Goal: Obtain resource: Download file/media

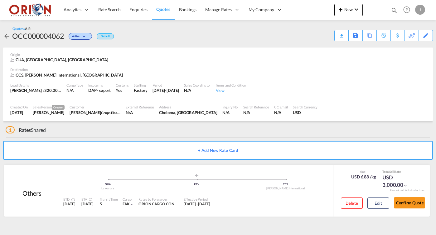
click at [164, 10] on span "Quotes" at bounding box center [163, 9] width 14 height 5
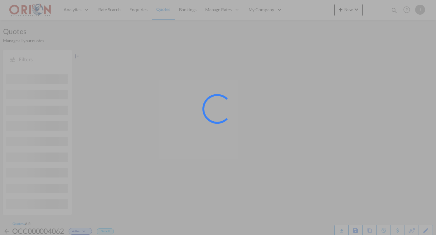
drag, startPoint x: 164, startPoint y: 10, endPoint x: 185, endPoint y: 11, distance: 21.2
click at [185, 11] on div at bounding box center [218, 117] width 436 height 235
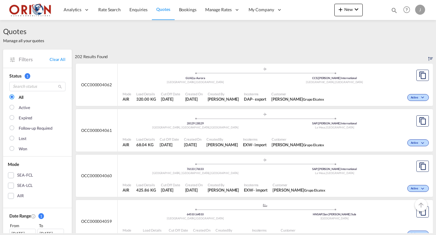
scroll to position [116, 0]
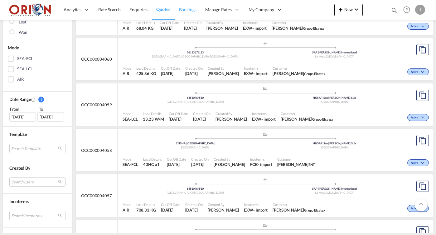
click at [190, 9] on span "Bookings" at bounding box center [187, 9] width 17 height 5
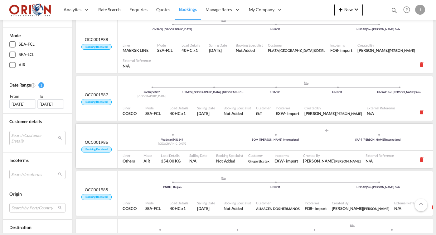
scroll to position [104, 0]
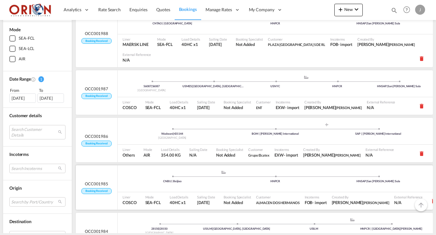
click at [156, 31] on div ".a{fill:#aaa8ad;} .a{fill:#aaa8ad;} CNBIJ | Beijiao HNPCR HNSAP | [GEOGRAPHIC_D…" at bounding box center [275, 21] width 315 height 19
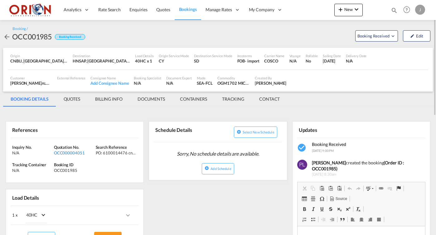
click at [67, 150] on div "OCC000004051" at bounding box center [74, 153] width 40 height 6
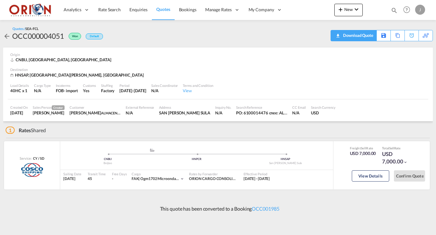
click at [365, 39] on div "Download Quote" at bounding box center [358, 35] width 32 height 10
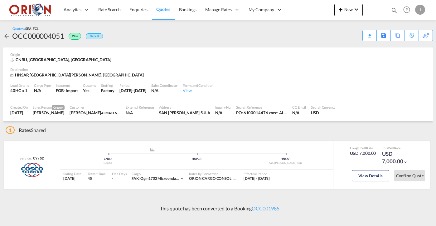
click at [236, 110] on div "PO: 6100014476 cnee: ALMACEN DOS HERMANOS /Beijiao to [GEOGRAPHIC_DATA][PERSON_…" at bounding box center [261, 113] width 51 height 6
copy div "6100014476"
click at [185, 10] on span "Bookings" at bounding box center [187, 9] width 17 height 5
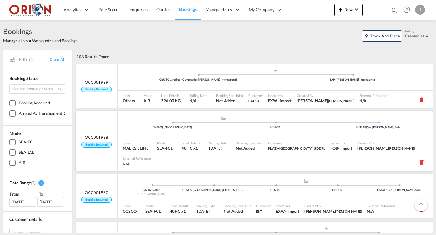
scroll to position [91, 0]
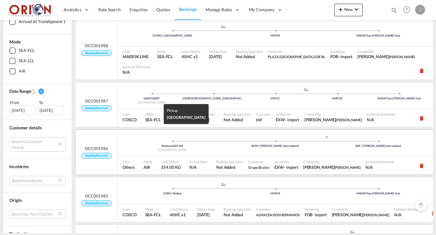
click at [157, 144] on div "Wadwani | 431144" at bounding box center [172, 146] width 103 height 4
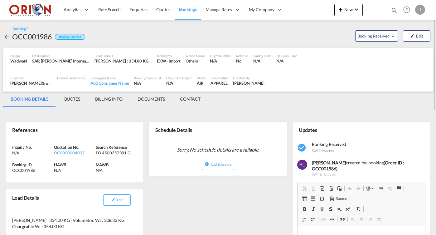
click at [106, 152] on div "PO 4500357381 GARWARE FULFLEX INDIA GENESIS APPAREL AEREO WM" at bounding box center [116, 153] width 40 height 6
copy div "4500357381"
click at [65, 153] on div "OCC000004037" at bounding box center [74, 153] width 40 height 6
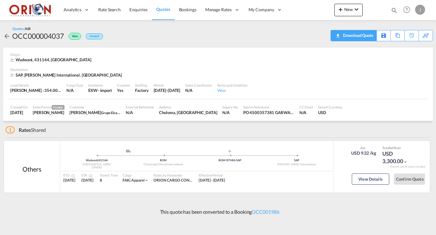
click at [367, 35] on div "Download Quote" at bounding box center [358, 35] width 32 height 10
click at [181, 11] on span "Bookings" at bounding box center [187, 9] width 17 height 5
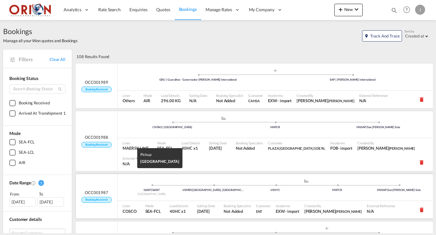
click at [132, 192] on div "[GEOGRAPHIC_DATA]" at bounding box center [152, 194] width 62 height 4
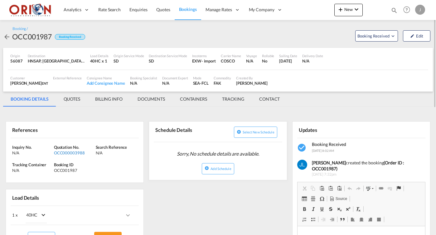
click at [77, 153] on div "OCC000003988" at bounding box center [74, 153] width 40 height 6
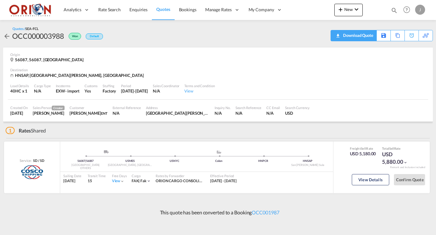
click at [367, 39] on div "Download Quote" at bounding box center [358, 35] width 32 height 10
click at [179, 12] on span "Bookings" at bounding box center [187, 9] width 17 height 5
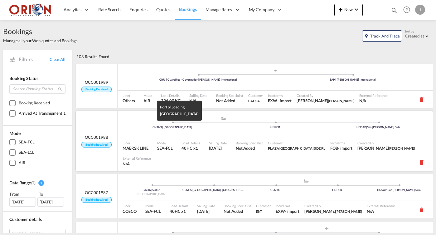
click at [132, 127] on div "CNTAO | [GEOGRAPHIC_DATA]" at bounding box center [172, 127] width 103 height 4
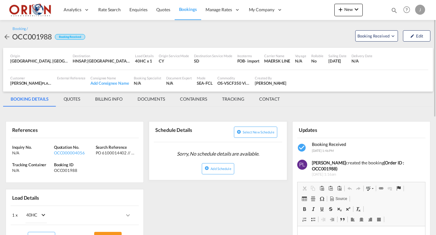
click at [110, 150] on div "PO 6100014402 // C:Plaza [GEOGRAPHIC_DATA] // [GEOGRAPHIC_DATA]-[GEOGRAPHIC_DAT…" at bounding box center [116, 153] width 40 height 6
copy div "6100014402"
click at [76, 153] on div "OCC000004056" at bounding box center [74, 153] width 40 height 6
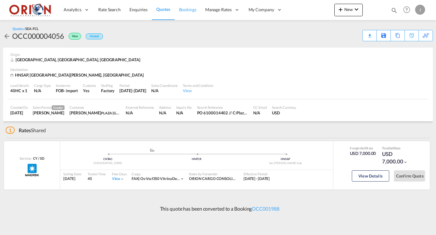
click at [183, 12] on span "Bookings" at bounding box center [187, 10] width 17 height 6
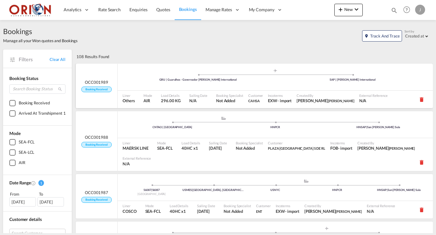
click at [174, 89] on div ".a{fill:#aaa8ad;} .a{fill:#aaa8ad;} GRU | Guarulhos - Governador [PERSON_NAME] …" at bounding box center [275, 77] width 315 height 27
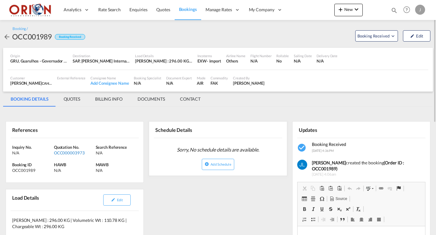
click at [78, 151] on div "OCC000003973" at bounding box center [74, 153] width 40 height 6
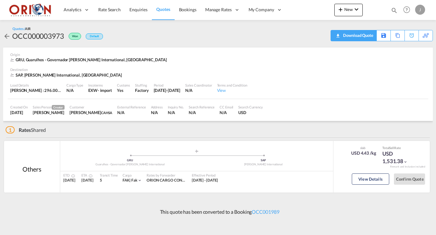
click at [365, 37] on div "Download Quote" at bounding box center [358, 35] width 32 height 10
